Goal: Check status: Check status

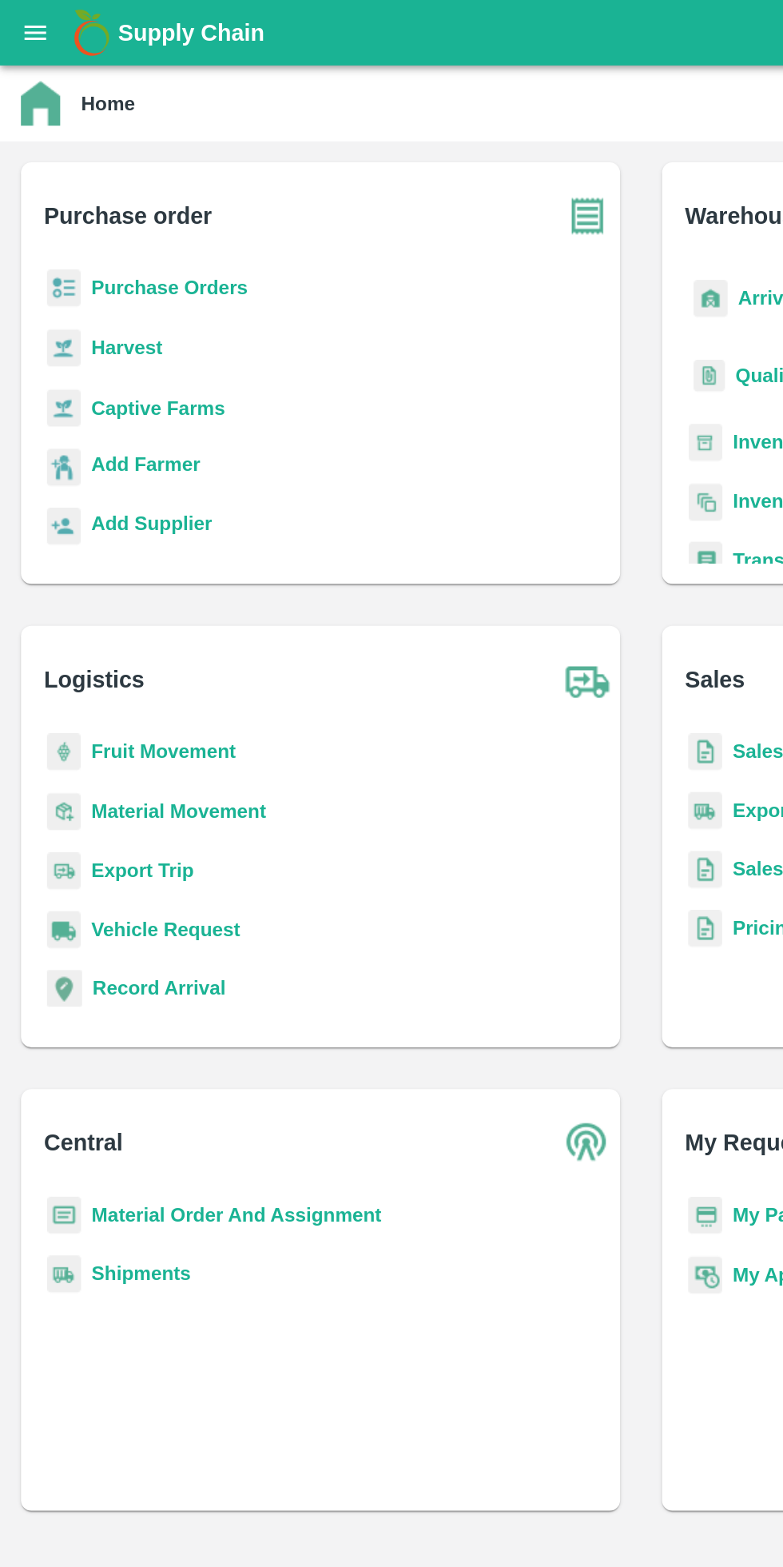
click at [16, 18] on icon "open drawer" at bounding box center [22, 20] width 18 height 18
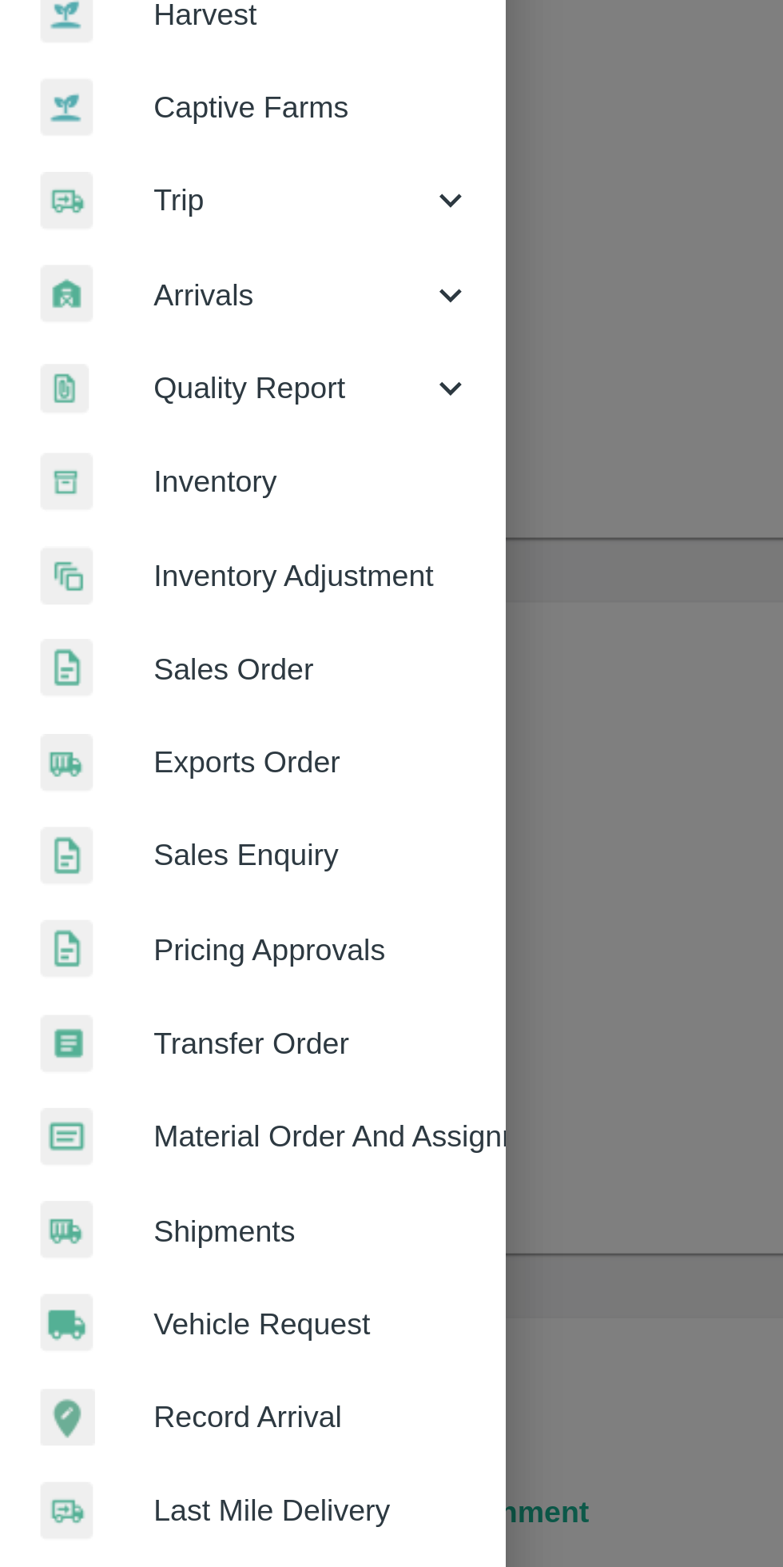
click at [90, 229] on span "Trip" at bounding box center [115, 223] width 109 height 18
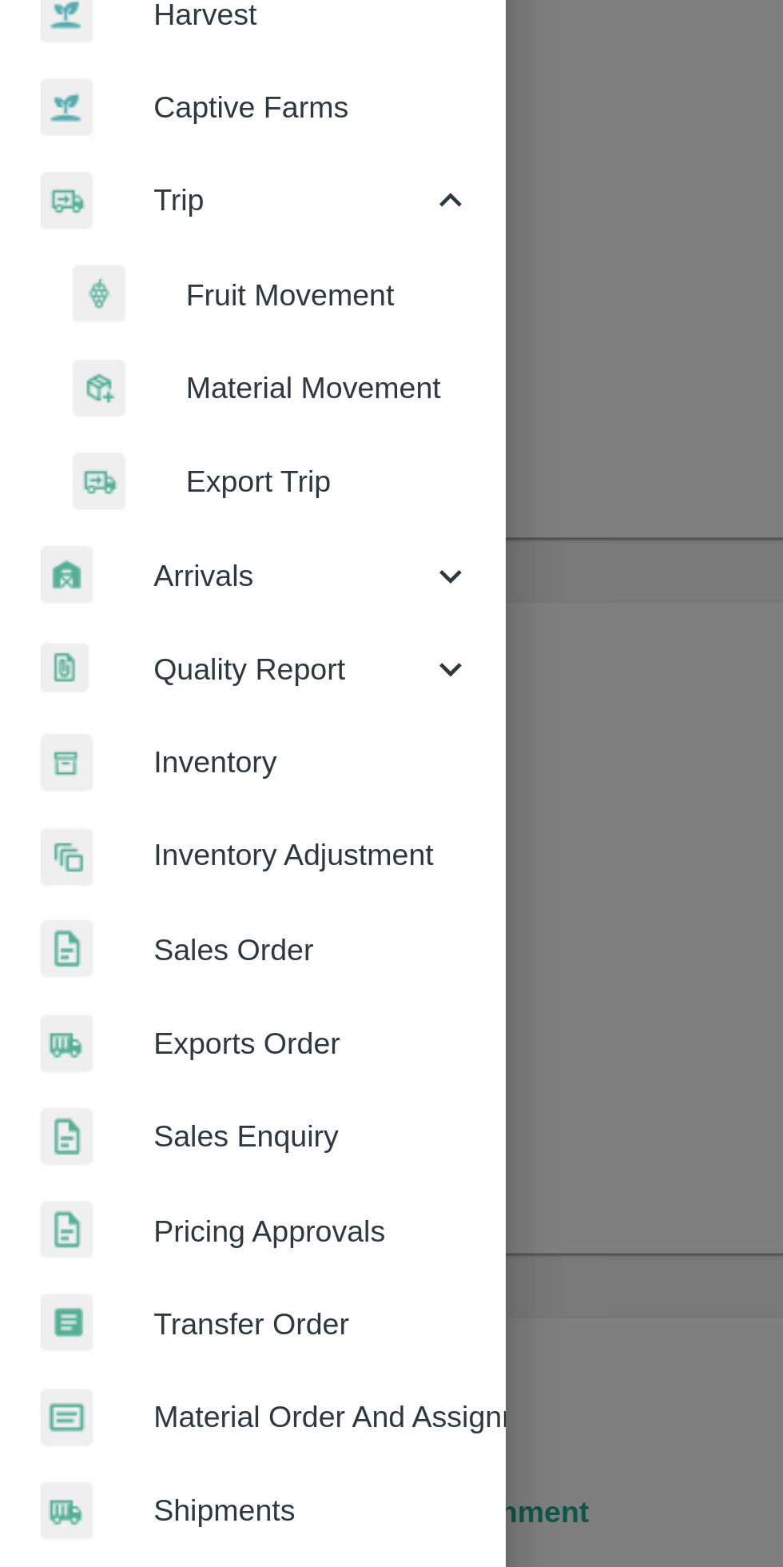
click at [125, 255] on span "Fruit Movement" at bounding box center [131, 261] width 114 height 18
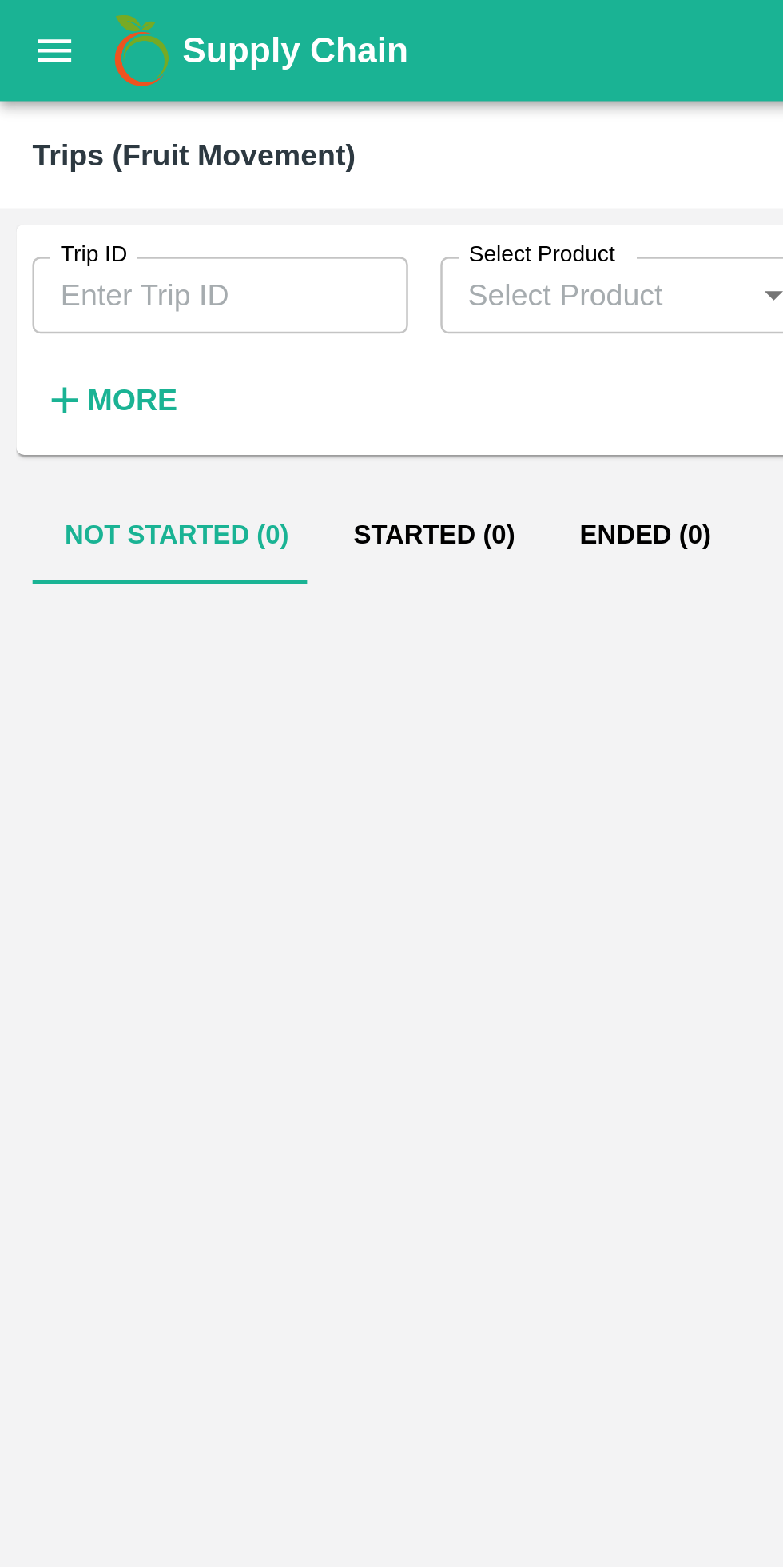
click at [95, 118] on input "Trip ID" at bounding box center [87, 117] width 149 height 30
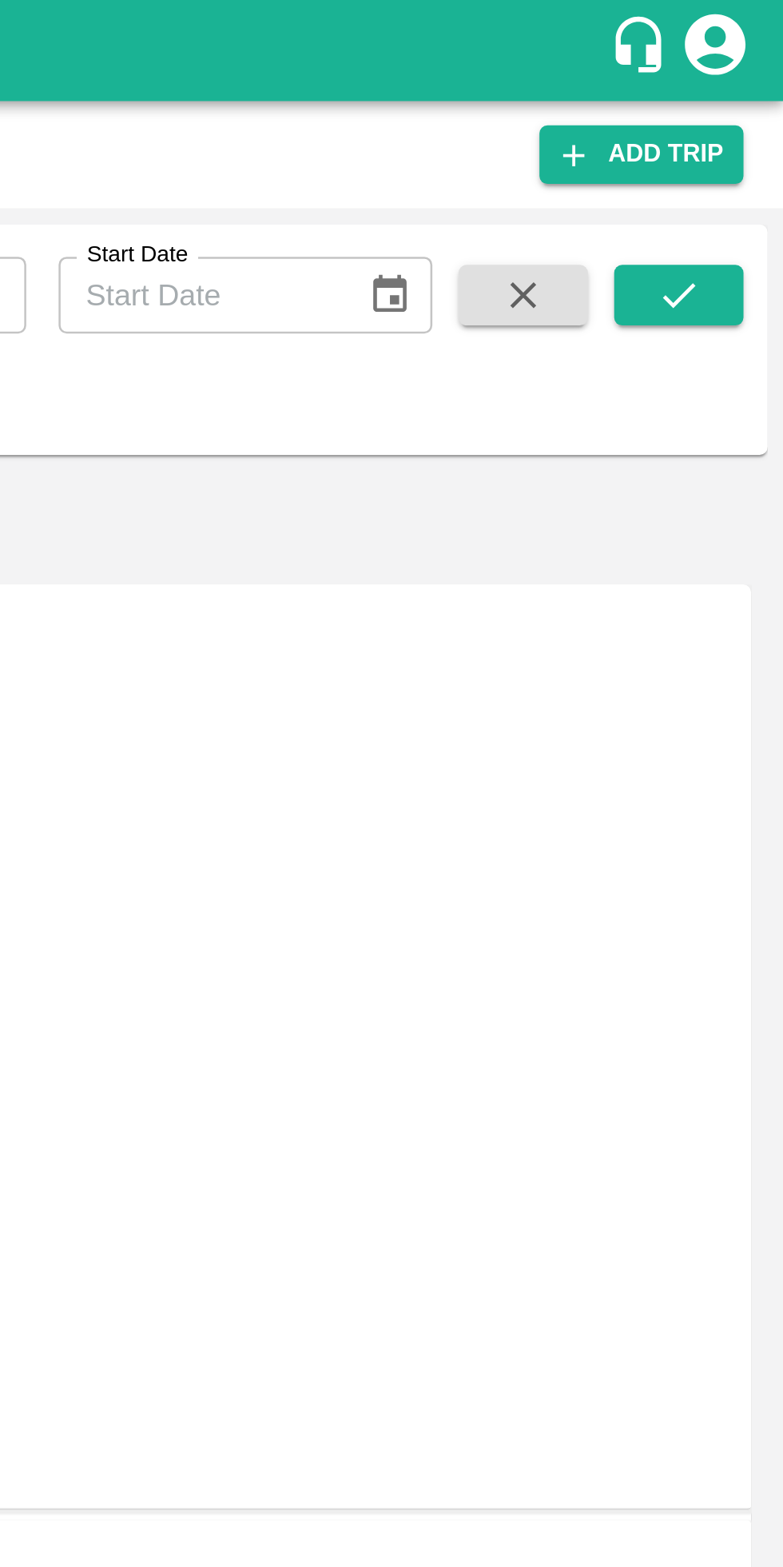
type input "86341"
click at [745, 118] on icon "submit" at bounding box center [742, 117] width 18 height 18
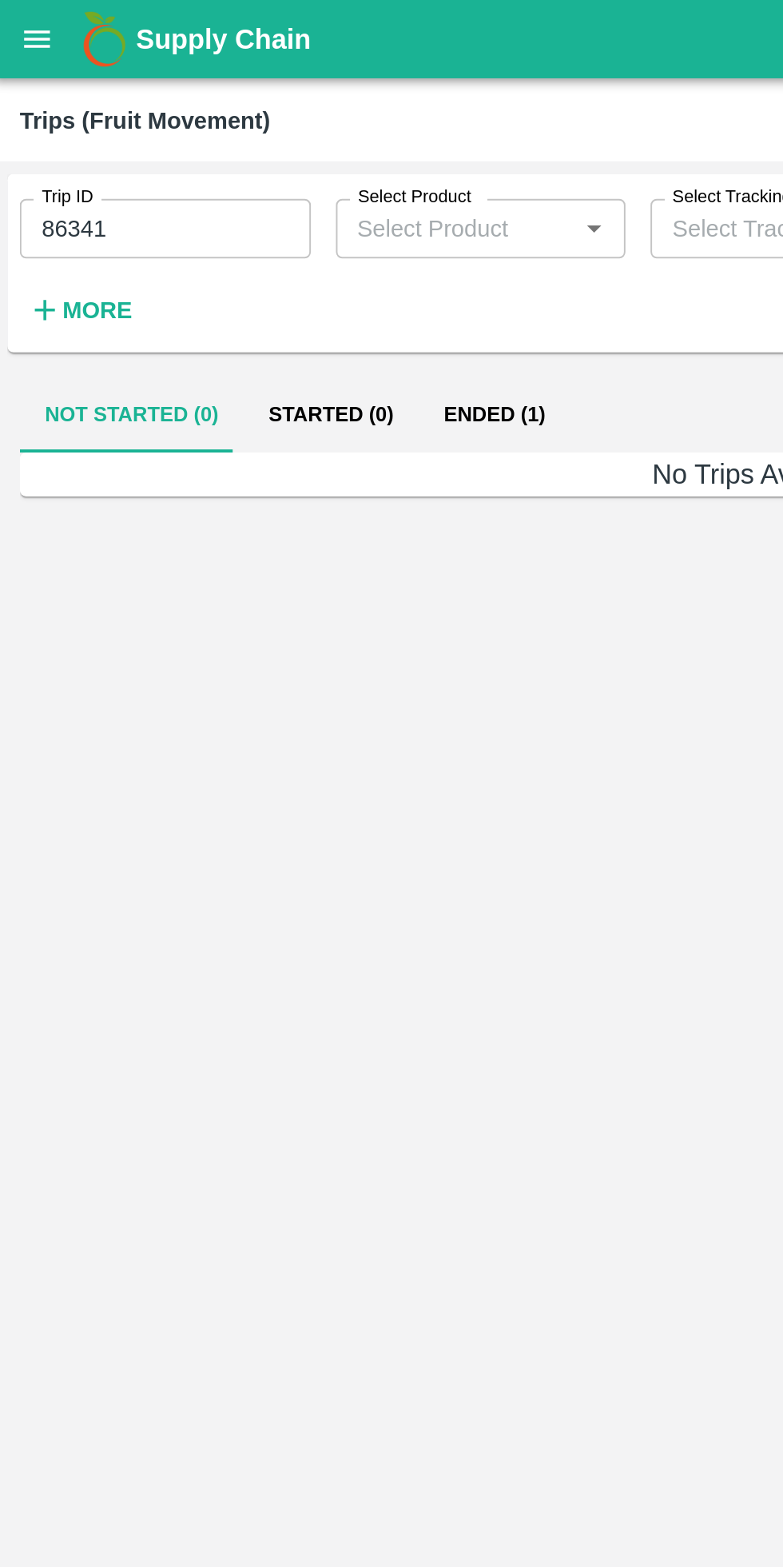
click at [246, 213] on button "Ended (1)" at bounding box center [256, 212] width 78 height 38
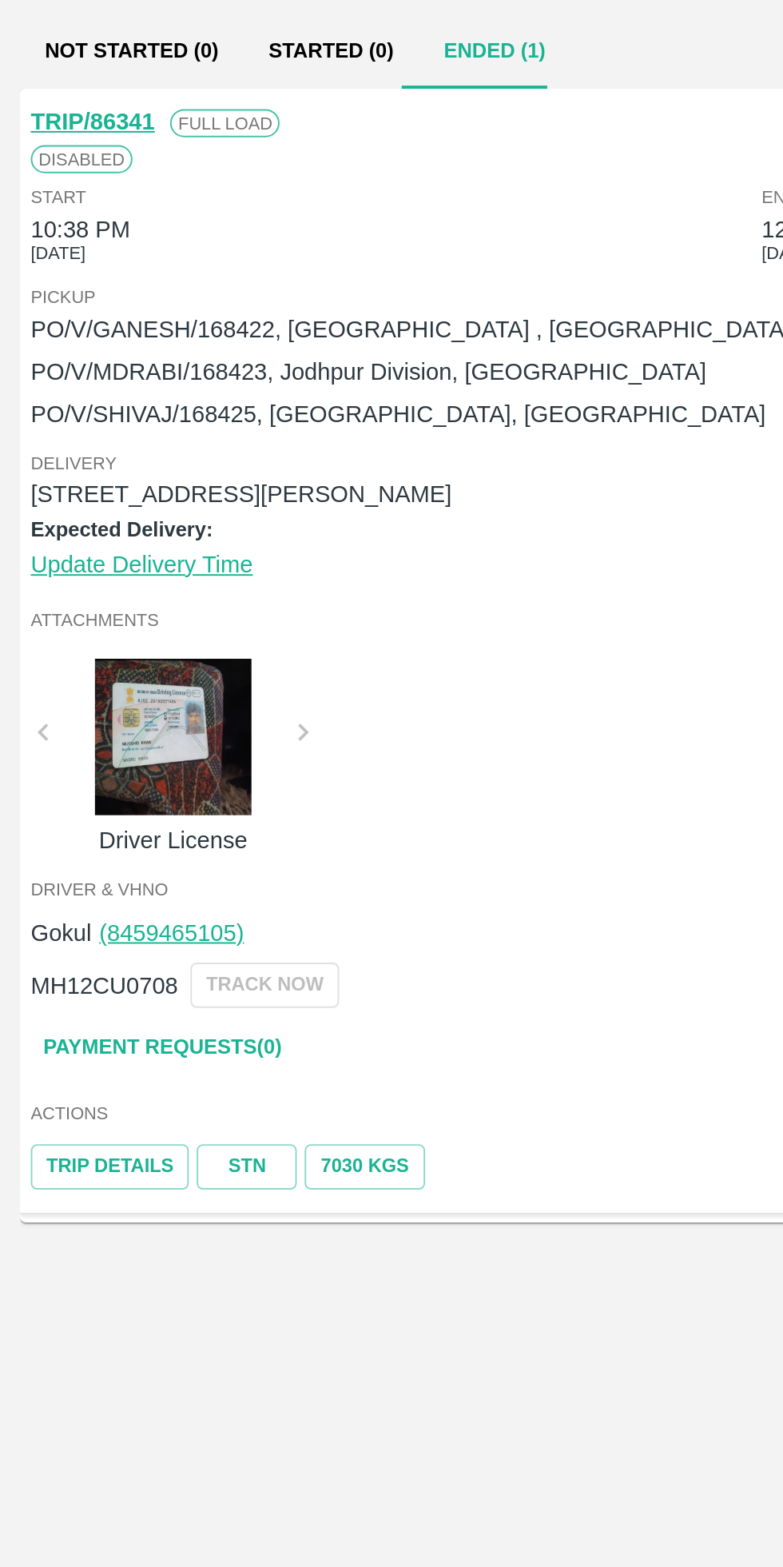
click at [131, 783] on link "STN" at bounding box center [128, 781] width 51 height 23
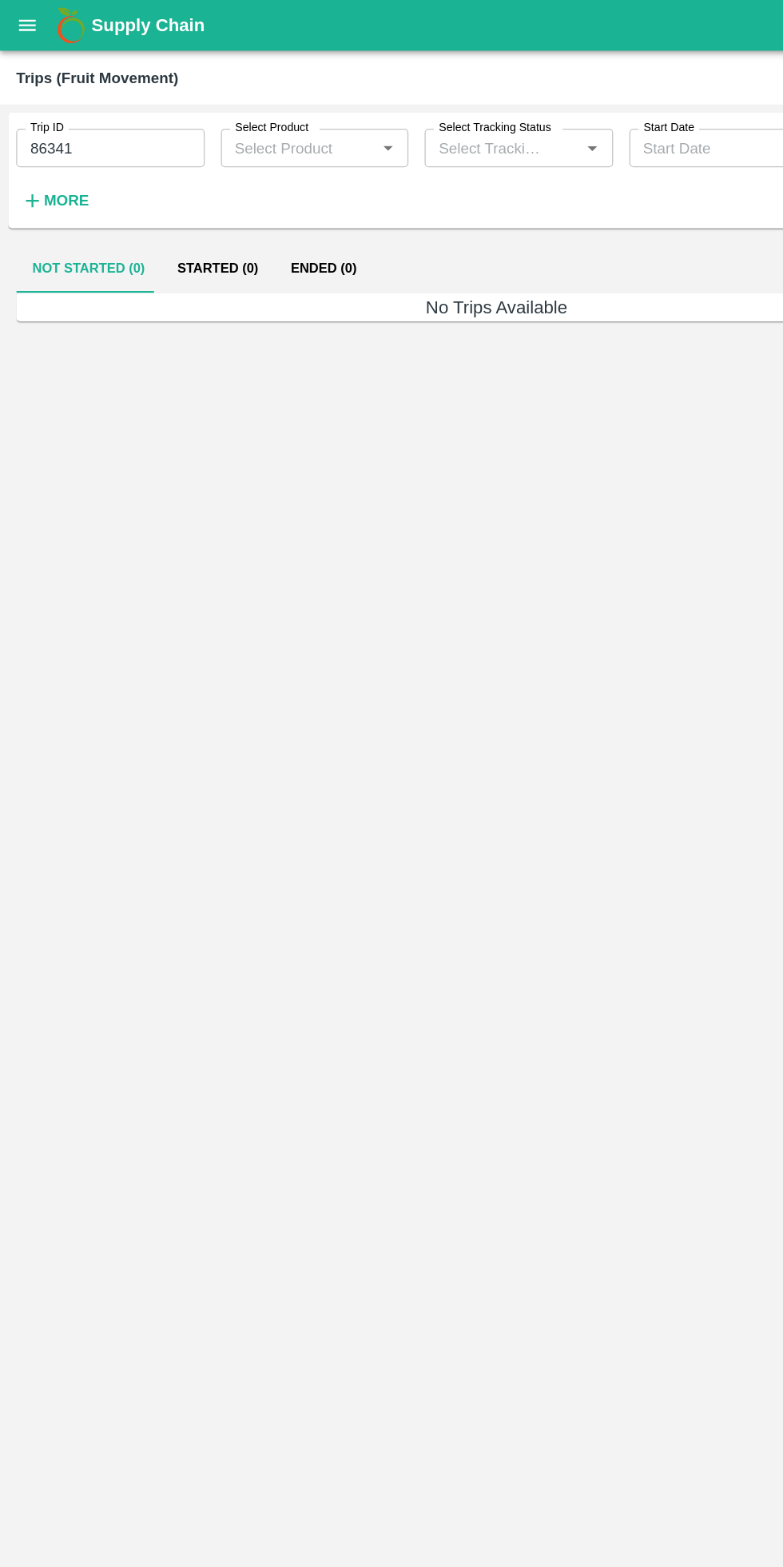
click at [106, 118] on input "86341" at bounding box center [87, 117] width 149 height 30
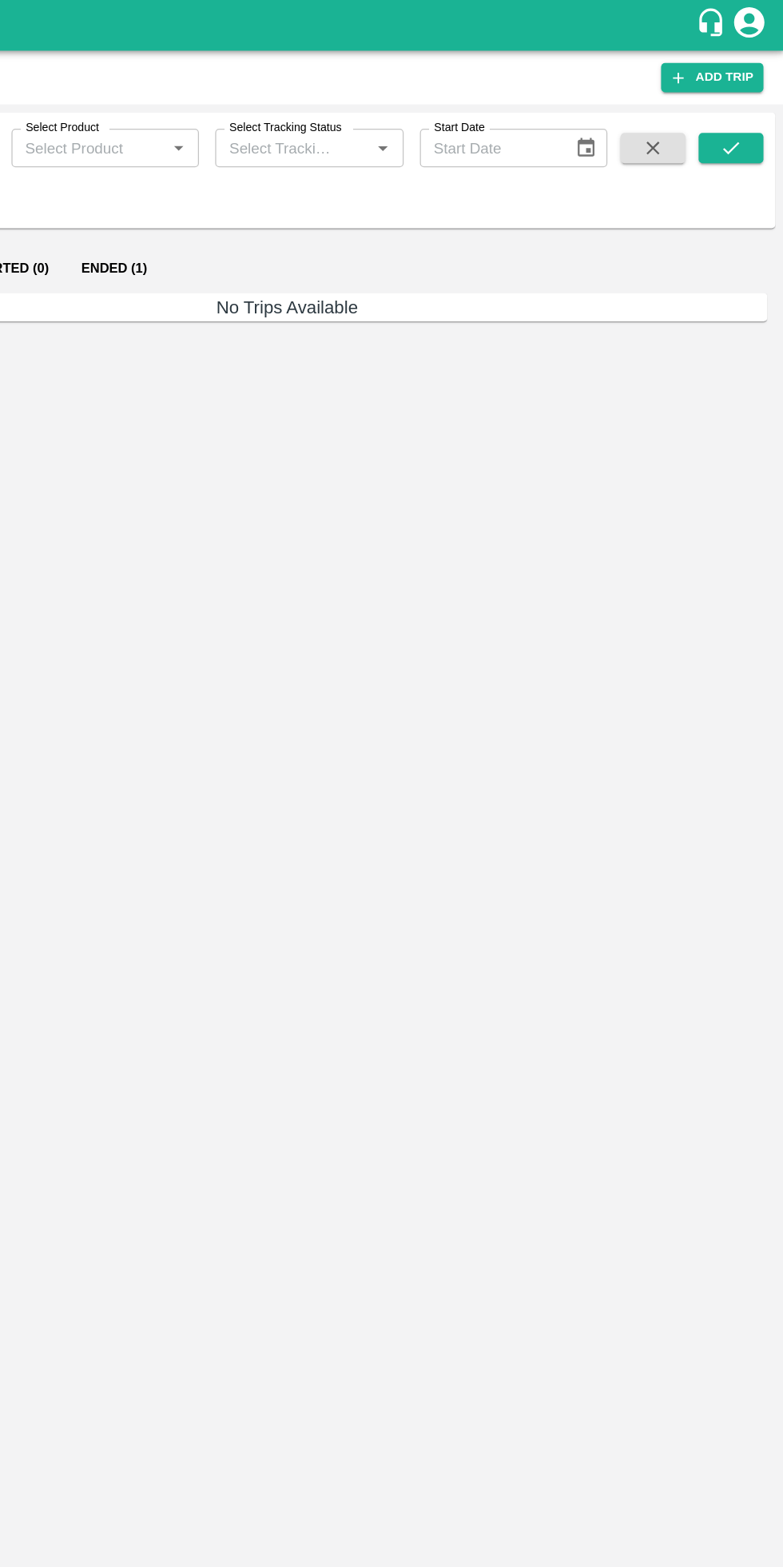
click at [742, 118] on icon "submit" at bounding box center [741, 117] width 13 height 10
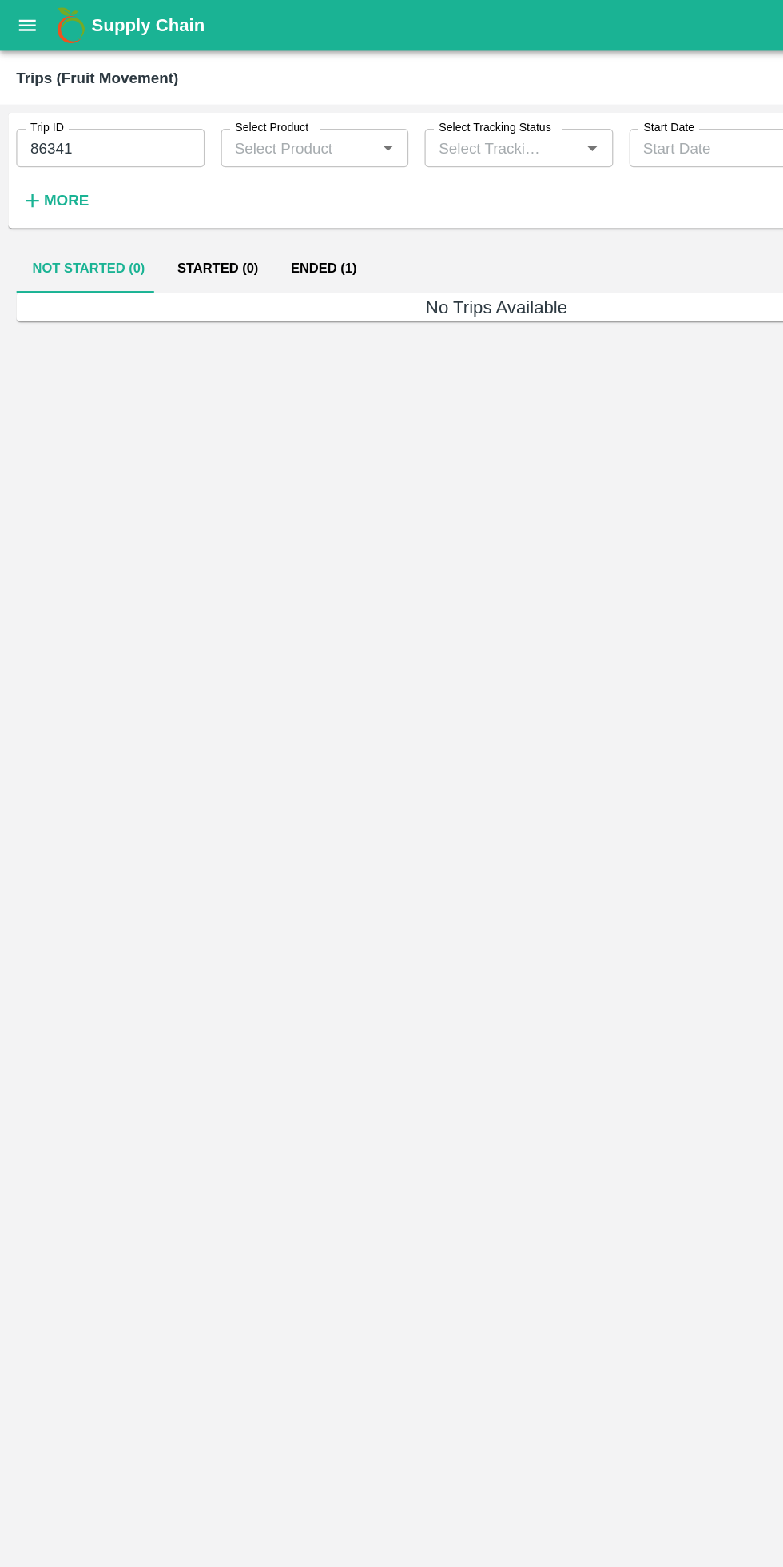
click at [245, 212] on button "Ended (1)" at bounding box center [256, 212] width 78 height 38
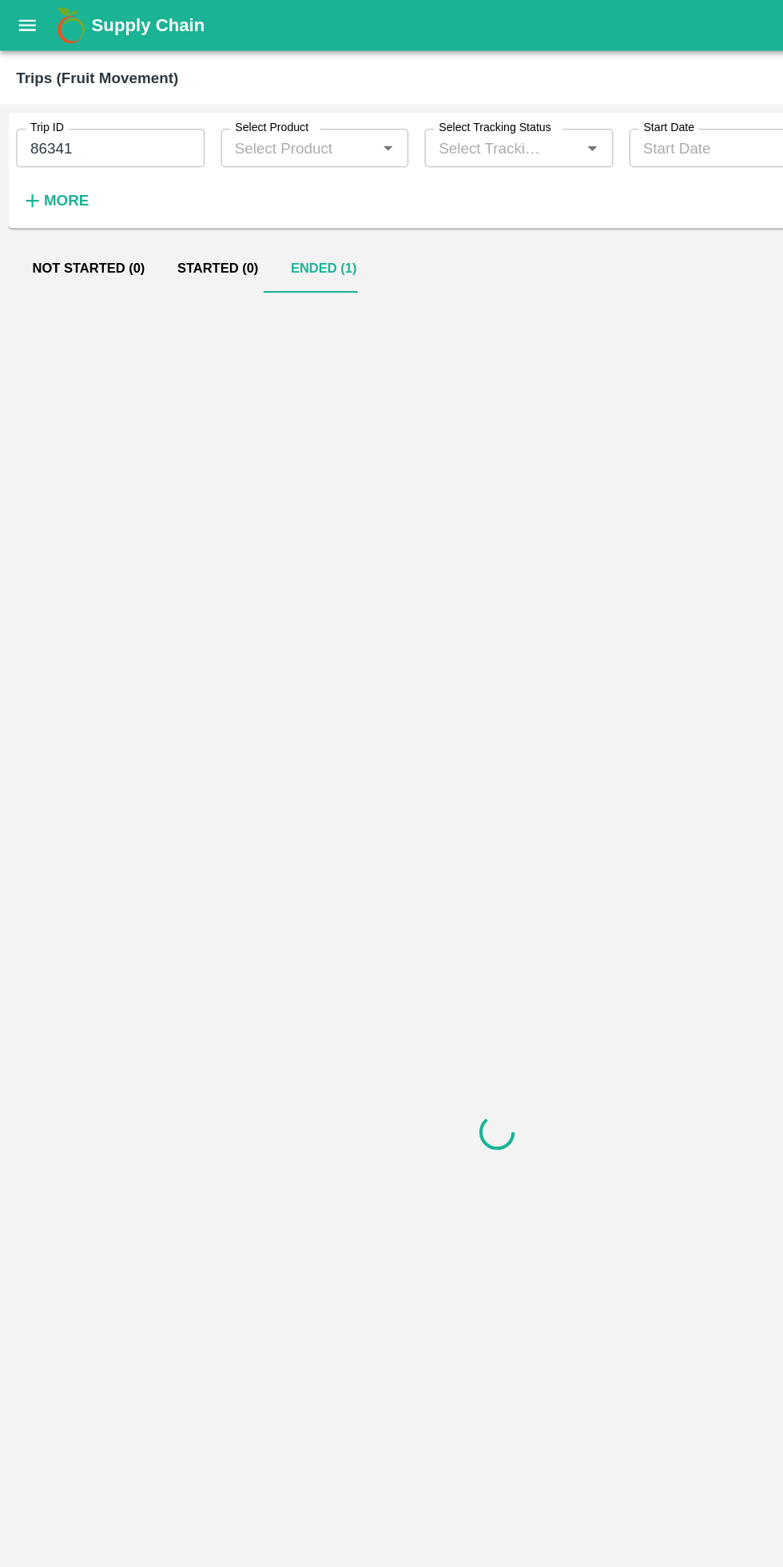
click at [104, 117] on input "86341" at bounding box center [87, 117] width 149 height 30
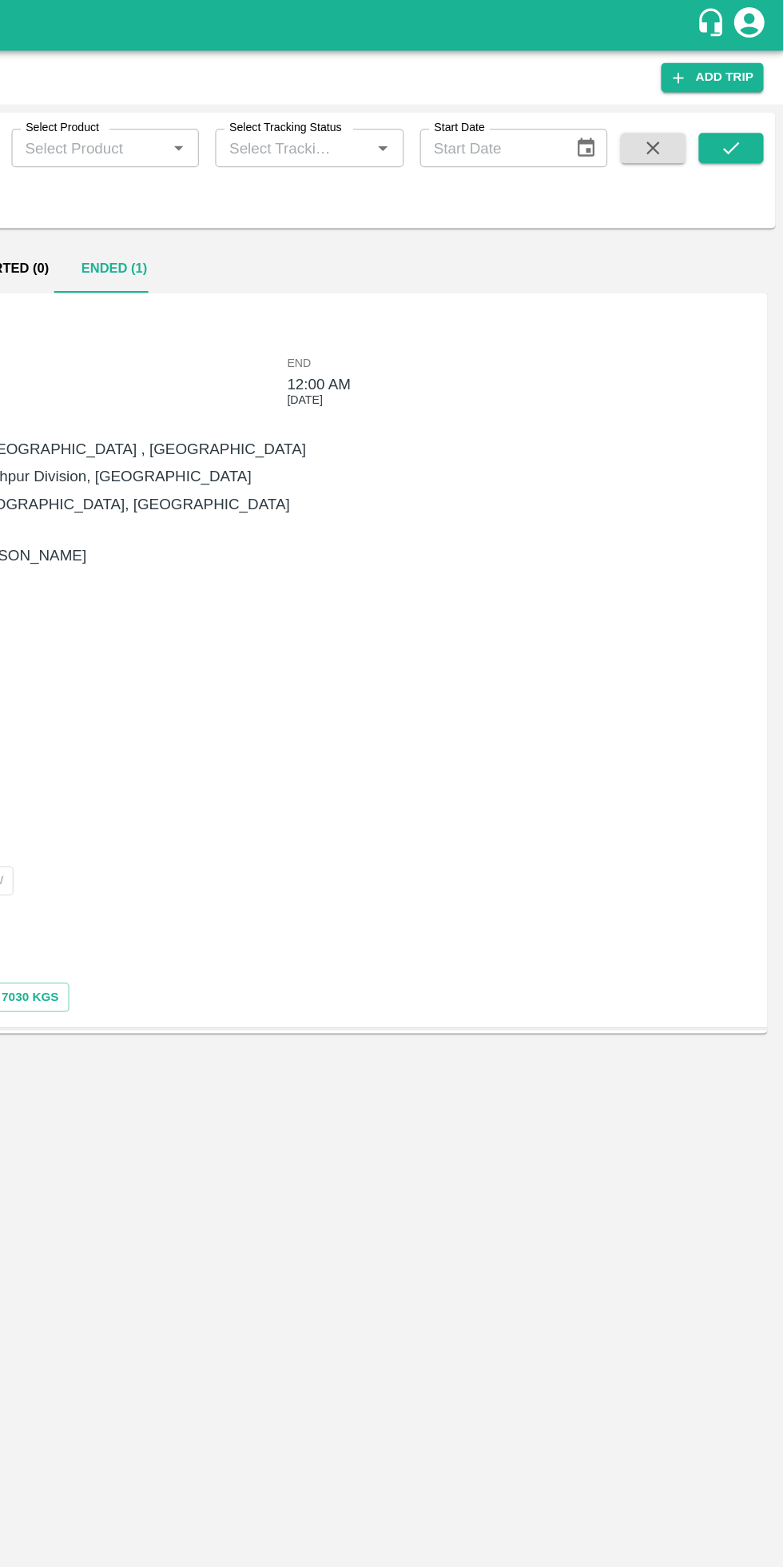
type input "86308"
click at [757, 115] on button "submit" at bounding box center [741, 117] width 51 height 24
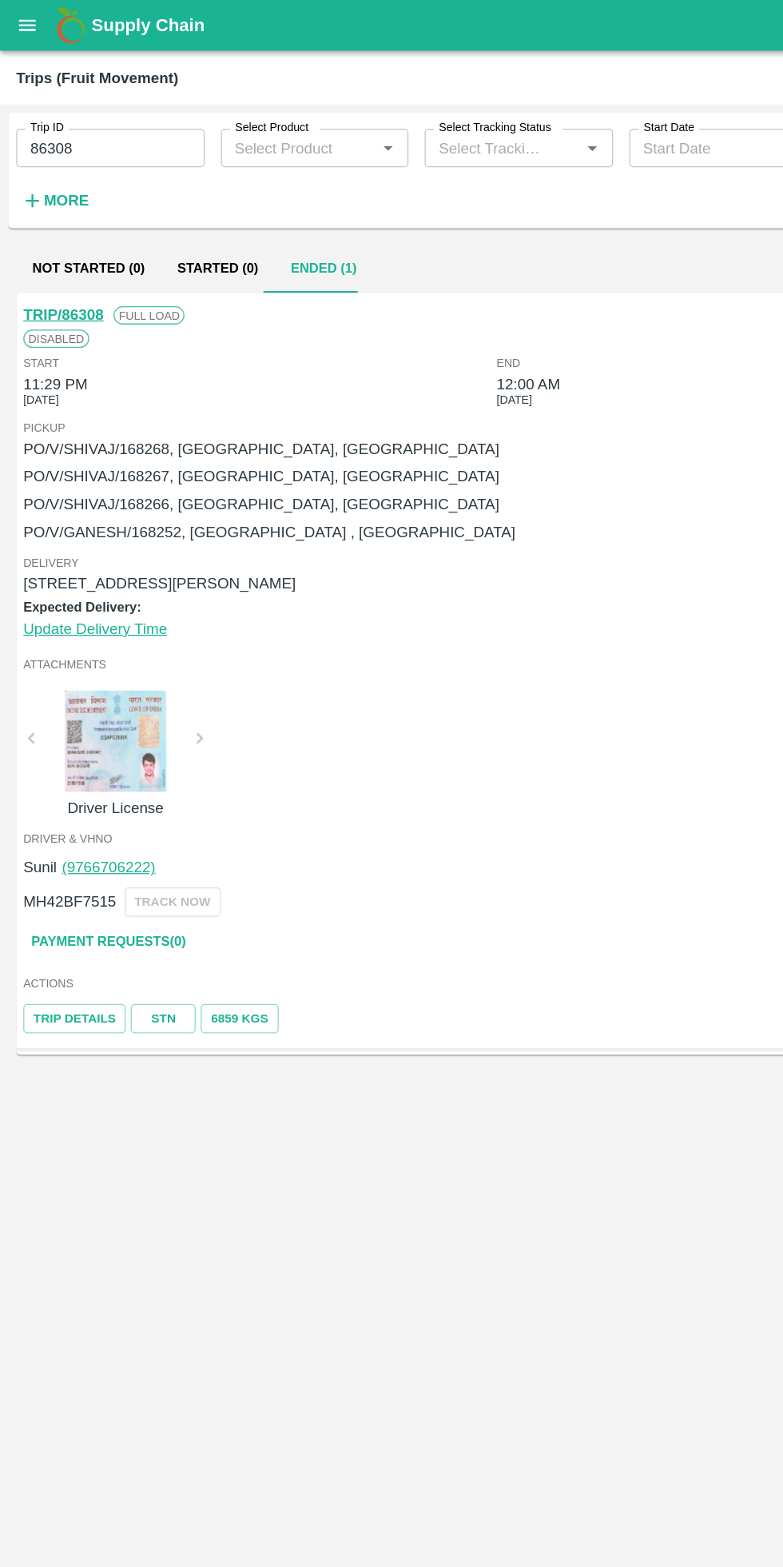
click at [125, 803] on link "STN" at bounding box center [128, 802] width 51 height 23
